Goal: Information Seeking & Learning: Learn about a topic

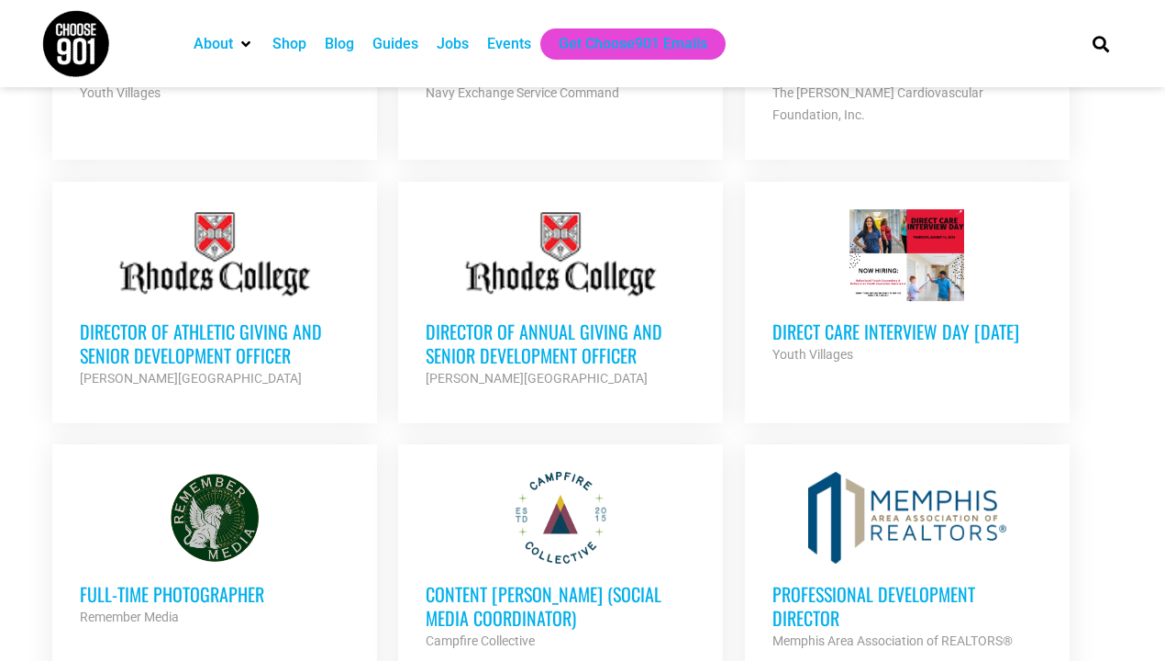
scroll to position [1035, 0]
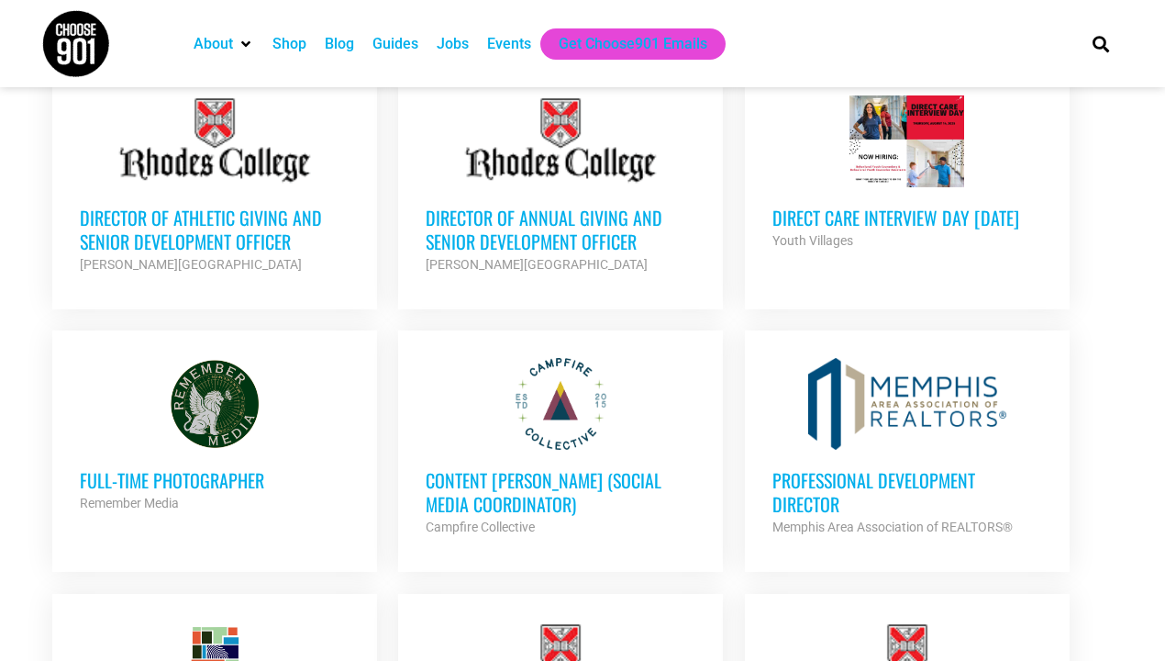
click at [563, 468] on h3 "Content Kindler (Social Media Coordinator)" at bounding box center [561, 492] width 270 height 48
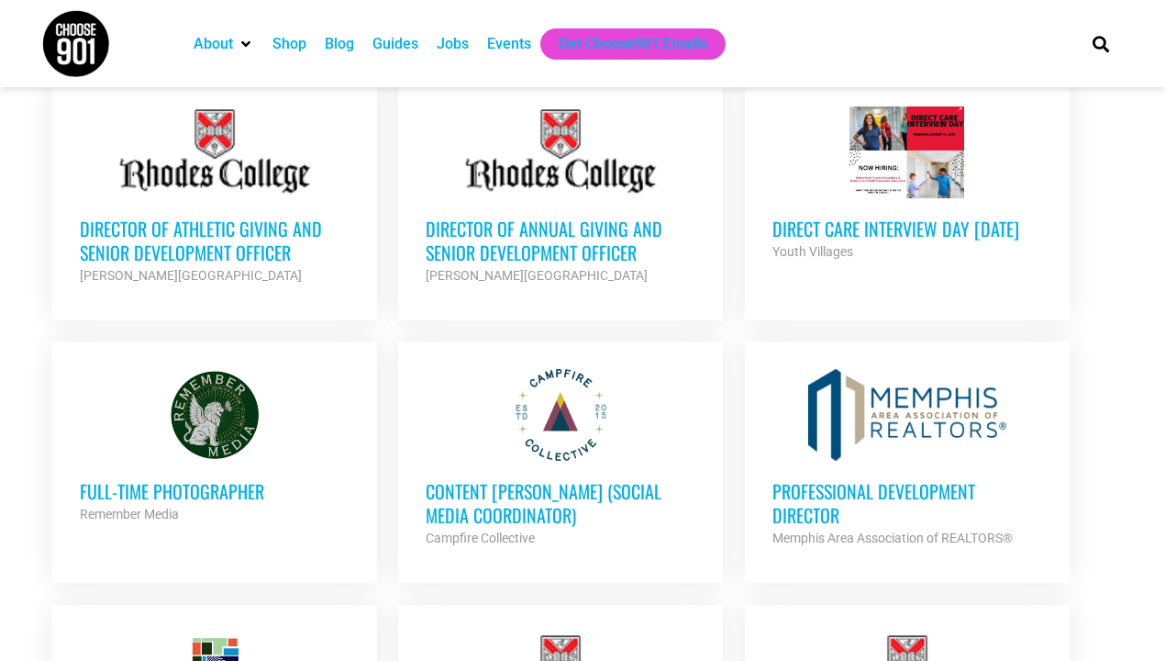
scroll to position [1039, 0]
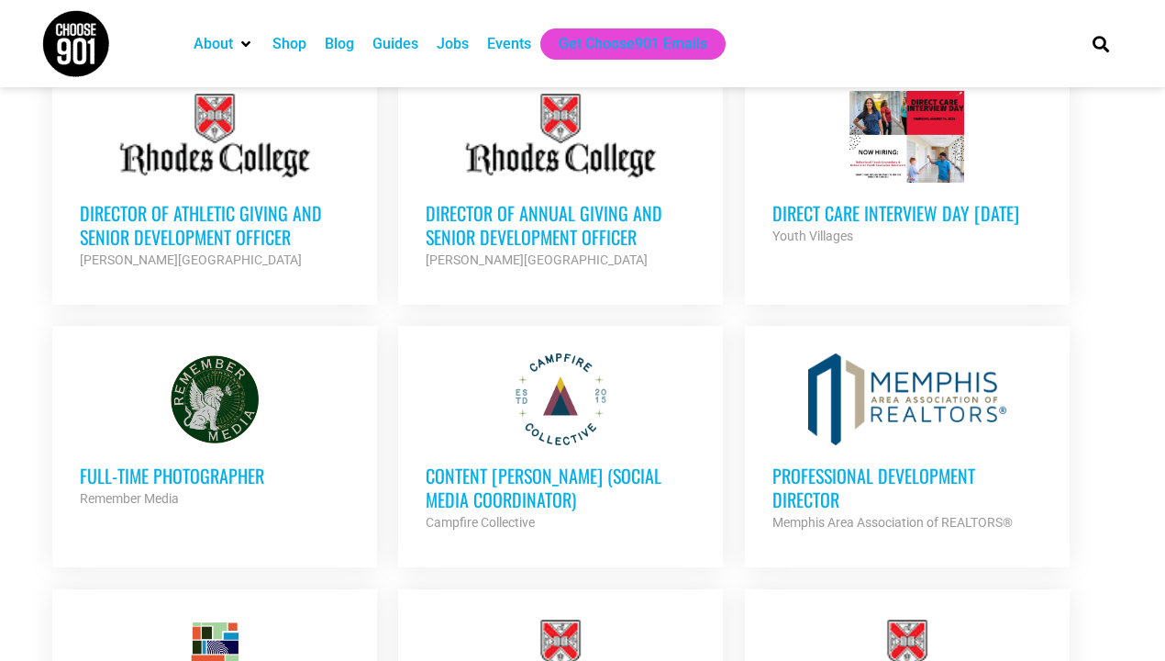
click at [535, 463] on h3 "Content Kindler (Social Media Coordinator)" at bounding box center [561, 487] width 270 height 48
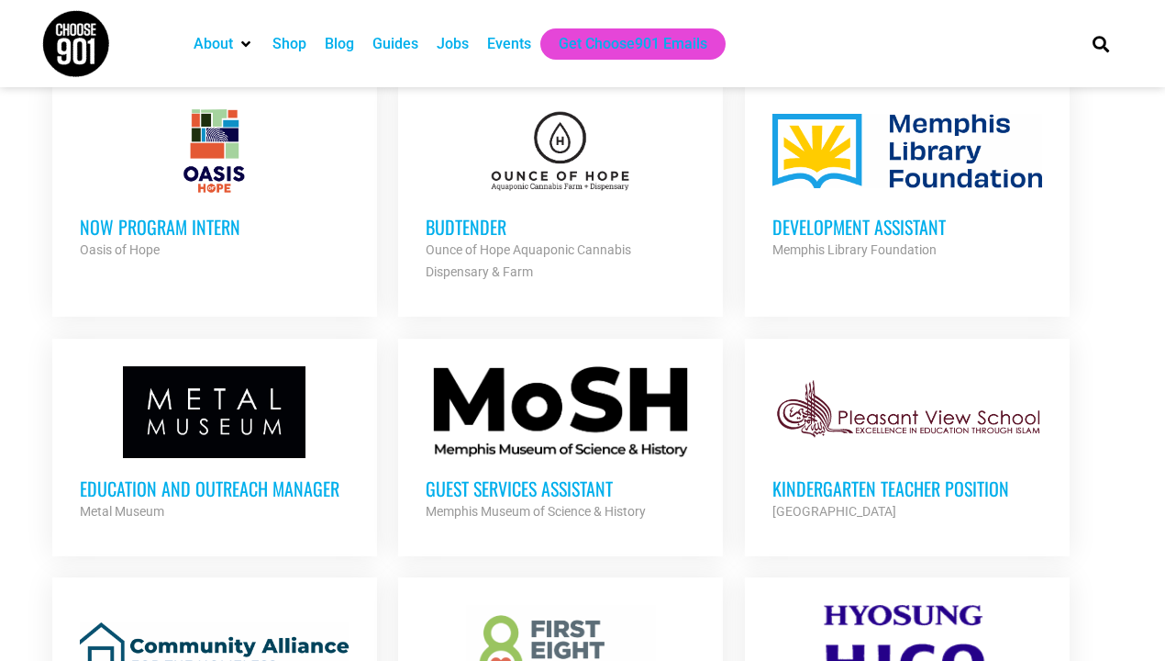
scroll to position [2057, 0]
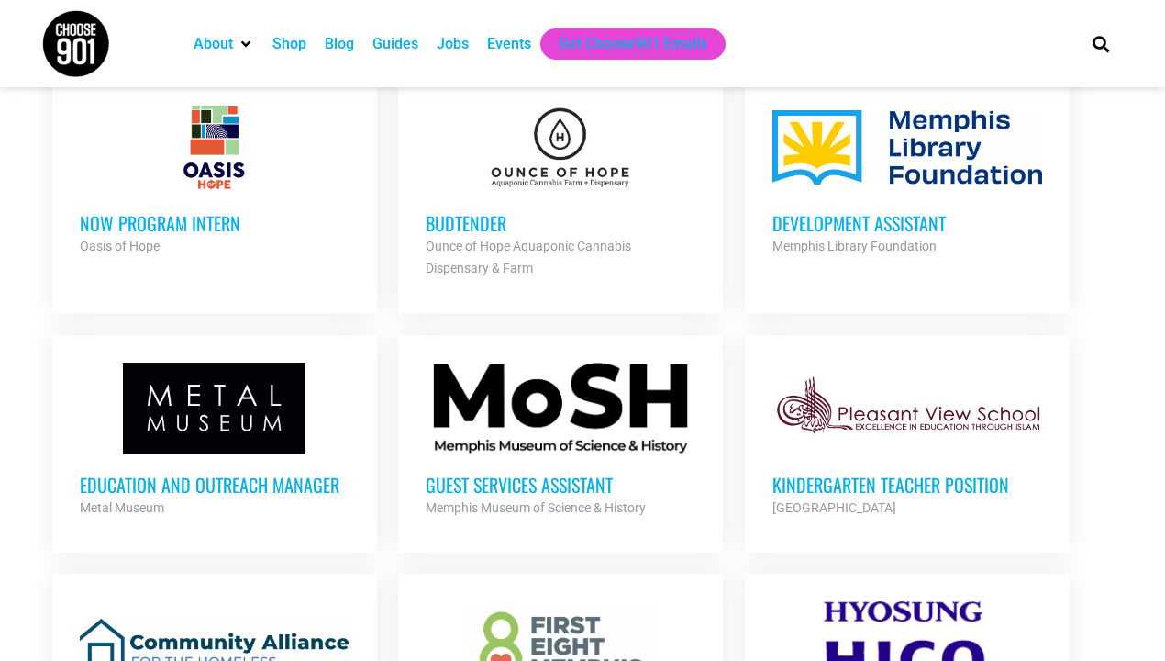
click at [159, 472] on h3 "Education and Outreach Manager" at bounding box center [215, 484] width 270 height 24
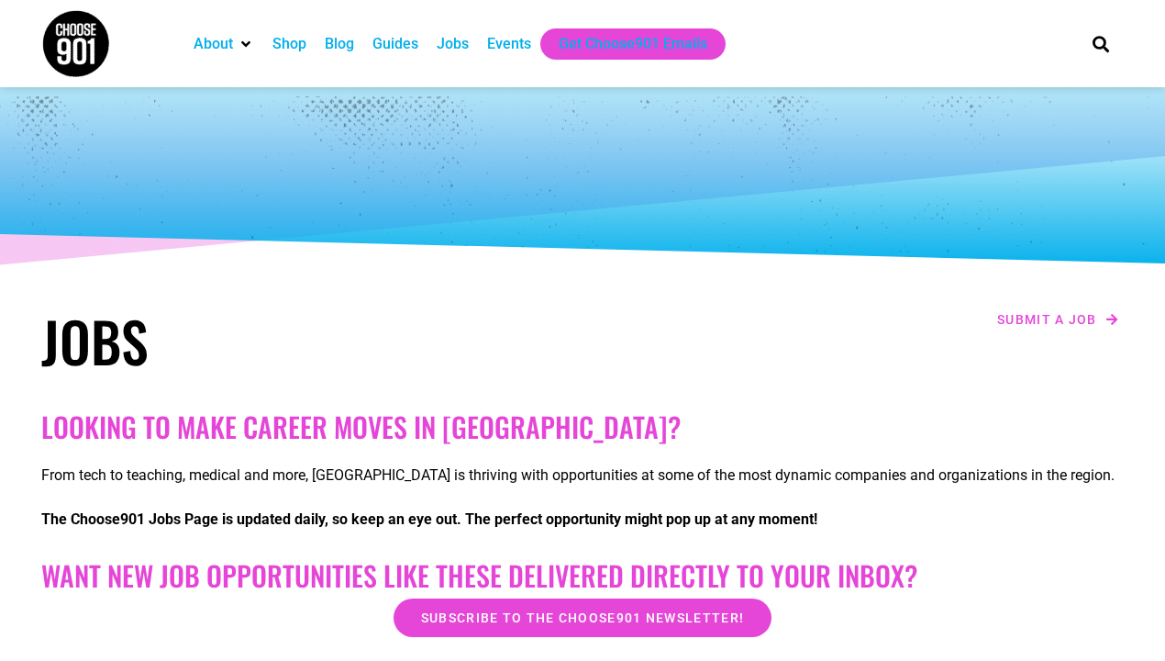
scroll to position [0, 0]
